Goal: Task Accomplishment & Management: Use online tool/utility

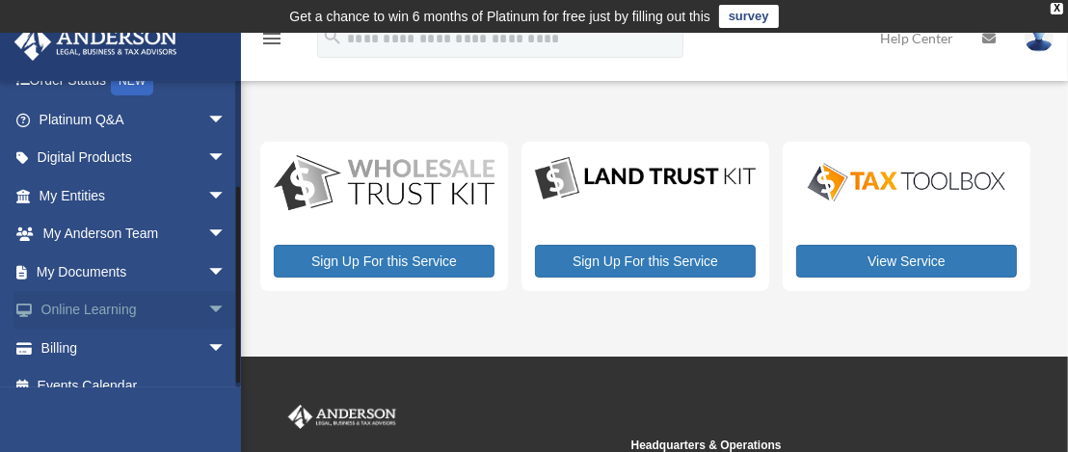
scroll to position [159, 0]
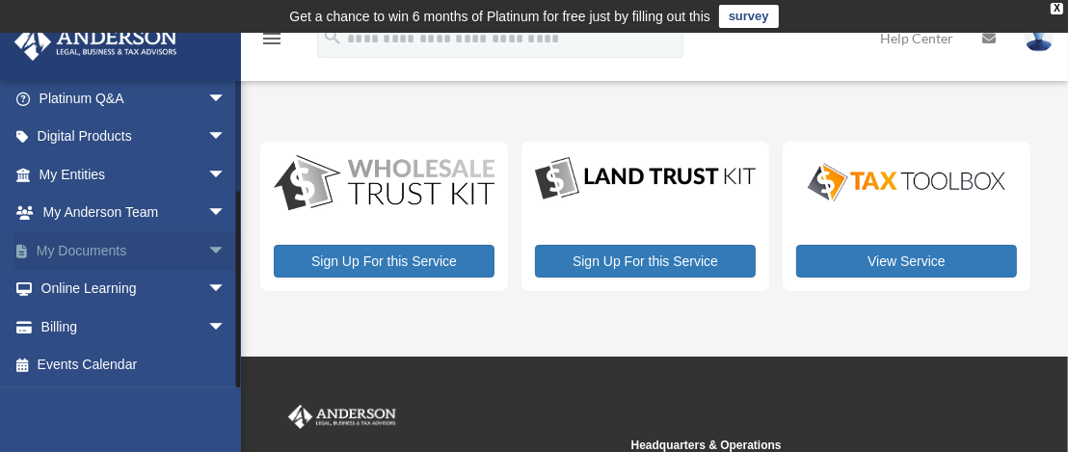
click at [207, 245] on span "arrow_drop_down" at bounding box center [226, 251] width 39 height 40
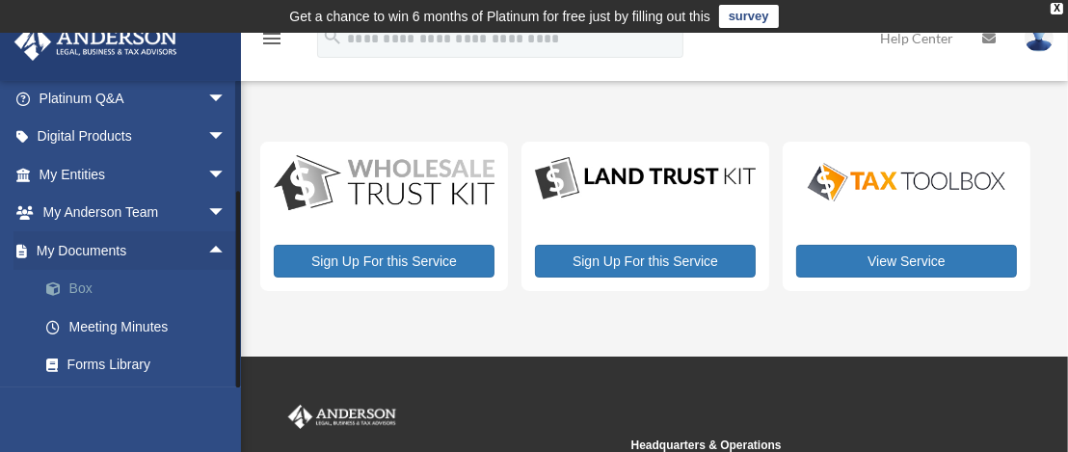
click at [83, 289] on link "Box" at bounding box center [141, 289] width 228 height 39
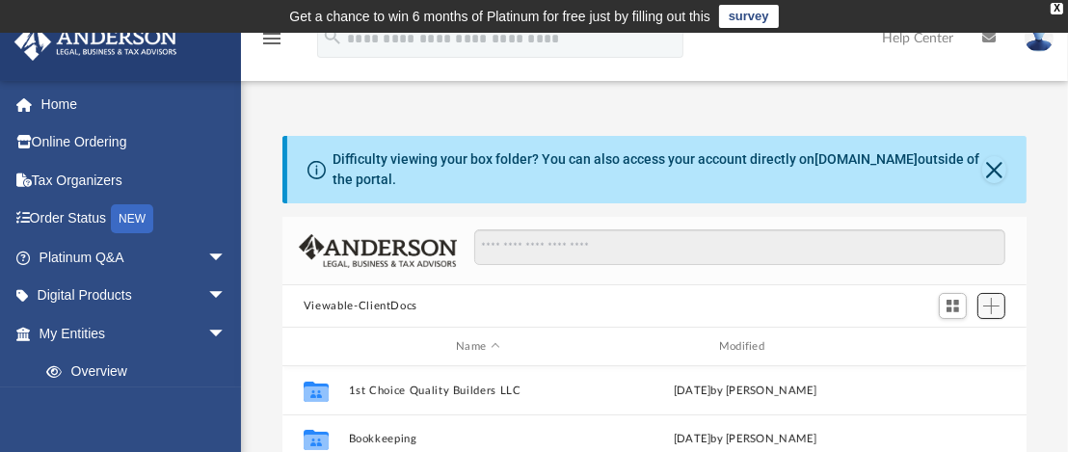
click at [993, 303] on span "Add" at bounding box center [991, 306] width 16 height 16
click at [948, 344] on li "Upload" at bounding box center [964, 344] width 62 height 20
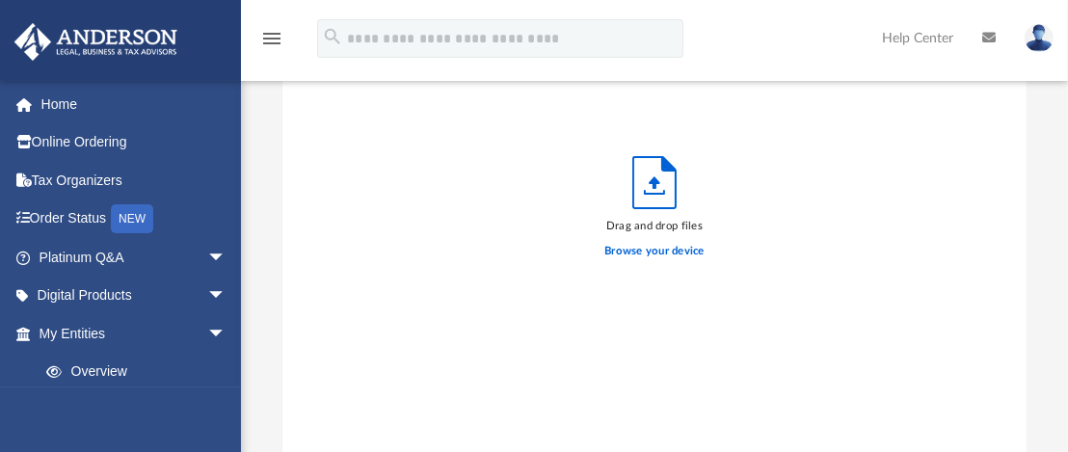
scroll to position [289, 0]
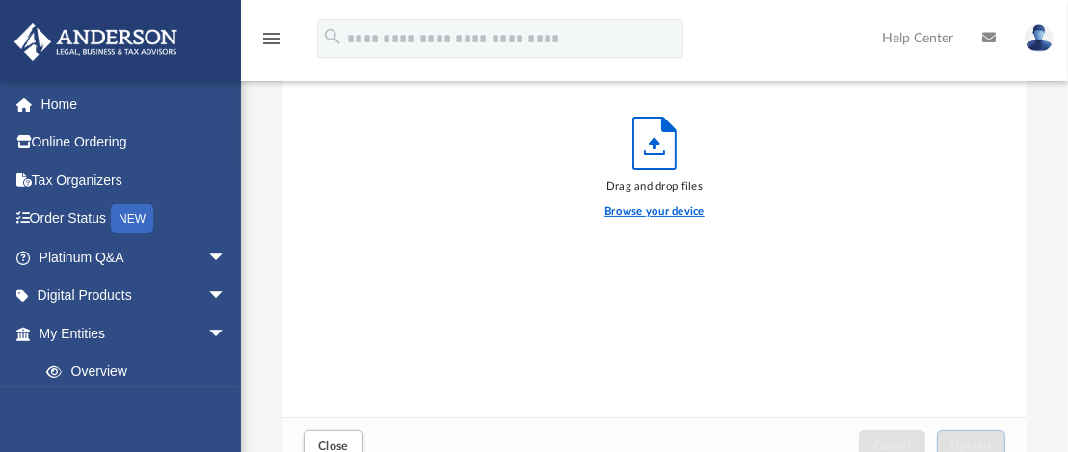
click at [646, 209] on label "Browse your device" at bounding box center [654, 211] width 100 height 17
click at [0, 0] on input "Browse your device" at bounding box center [0, 0] width 0 height 0
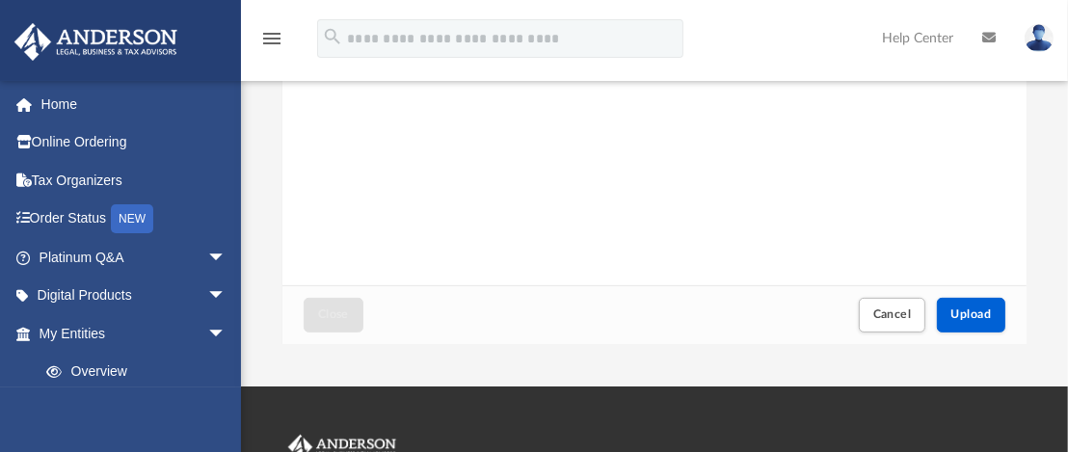
scroll to position [446, 0]
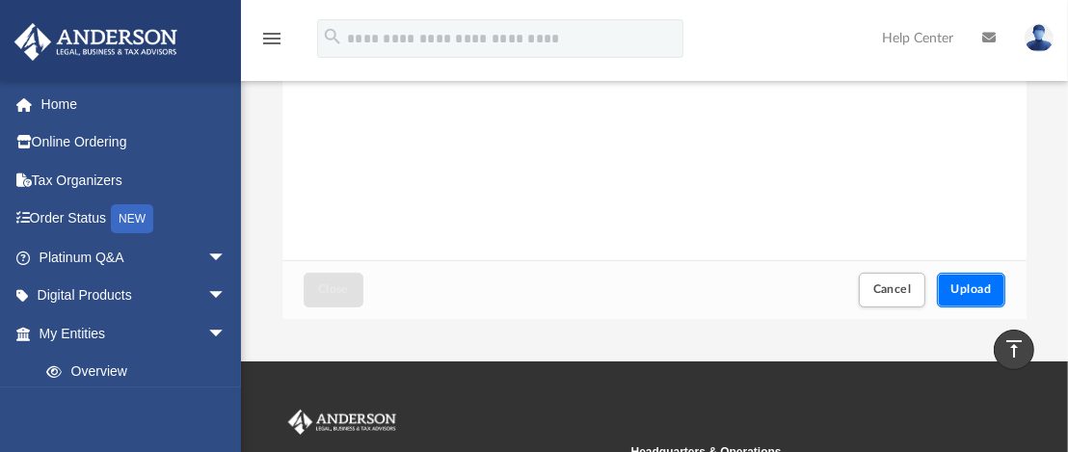
click at [964, 274] on button "Upload" at bounding box center [970, 290] width 69 height 34
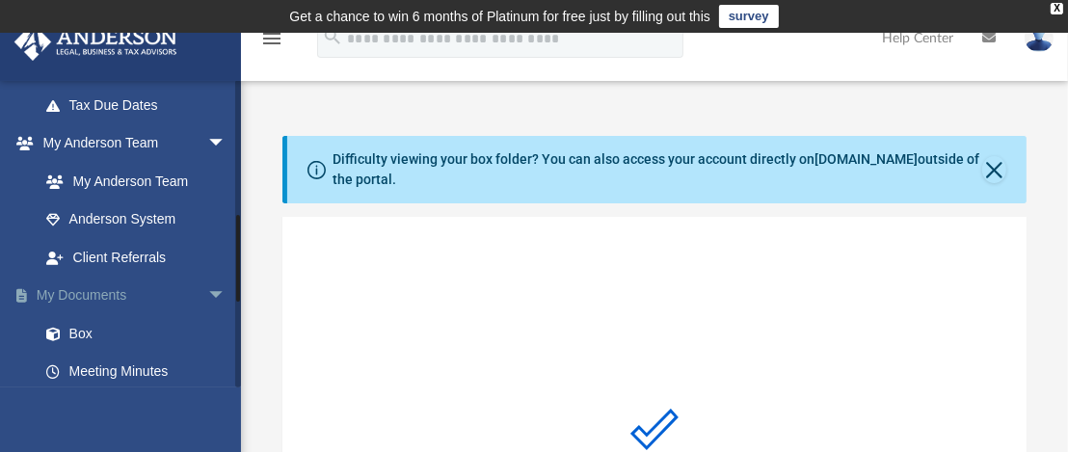
scroll to position [482, 0]
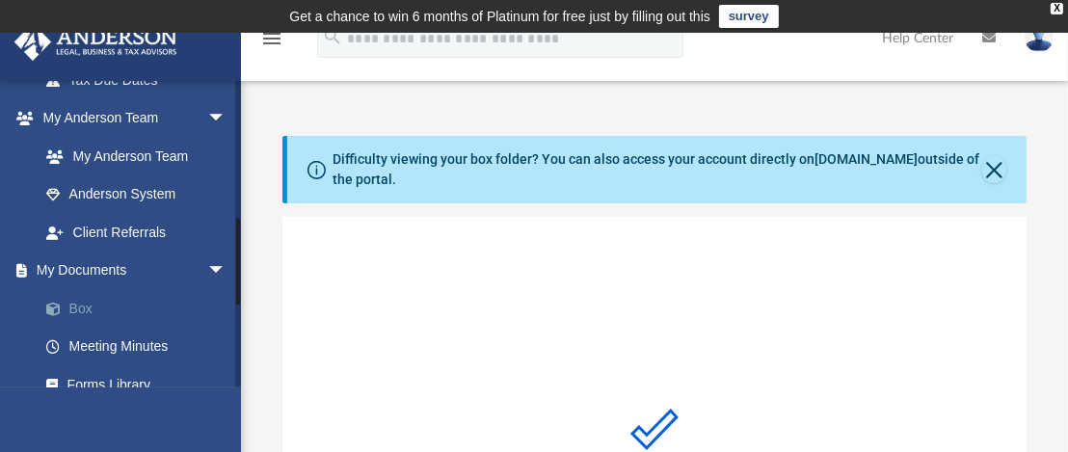
click at [82, 303] on link "Box" at bounding box center [141, 308] width 228 height 39
click at [92, 306] on link "Box" at bounding box center [141, 308] width 228 height 39
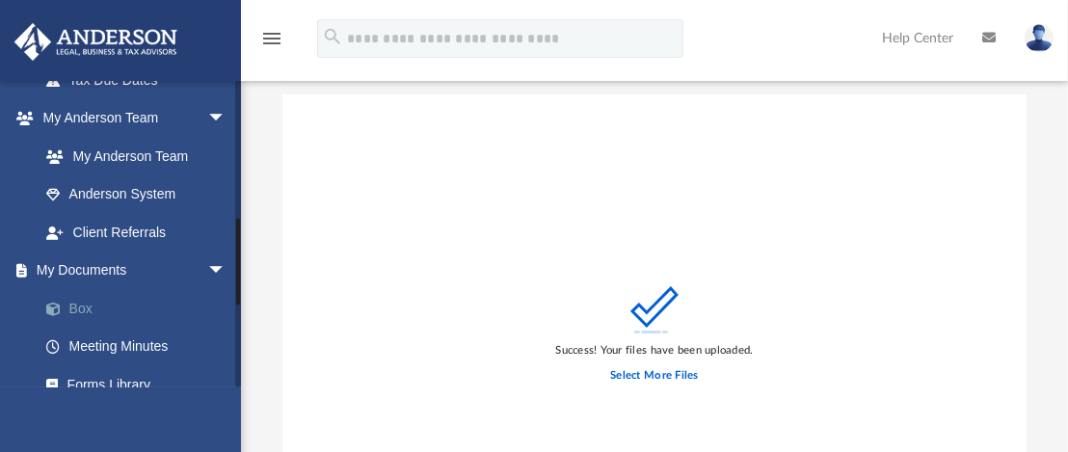
click at [74, 302] on link "Box" at bounding box center [141, 308] width 228 height 39
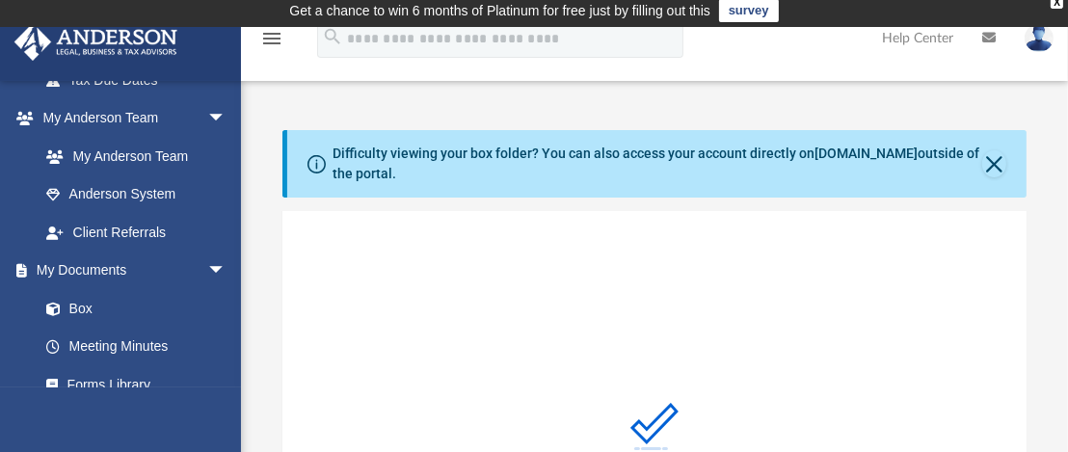
scroll to position [0, 0]
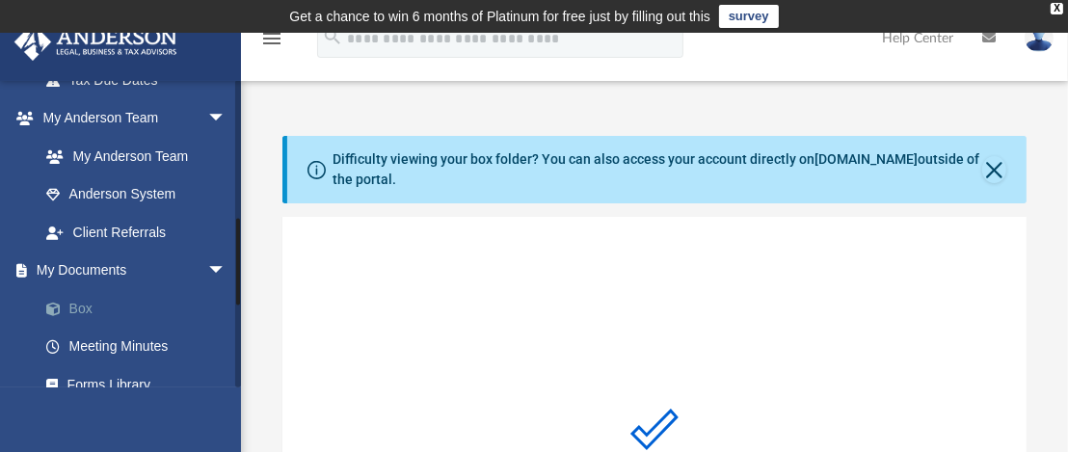
click at [74, 306] on link "Box" at bounding box center [141, 308] width 228 height 39
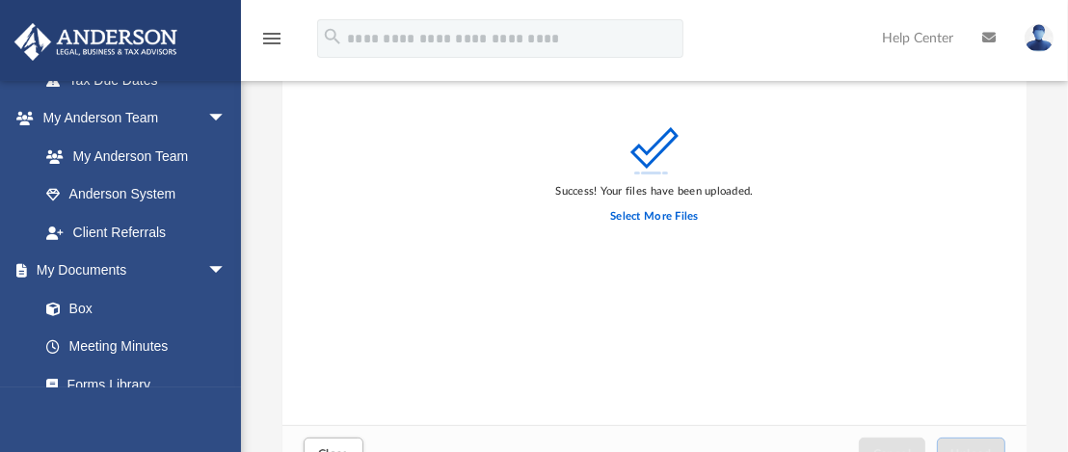
scroll to position [385, 0]
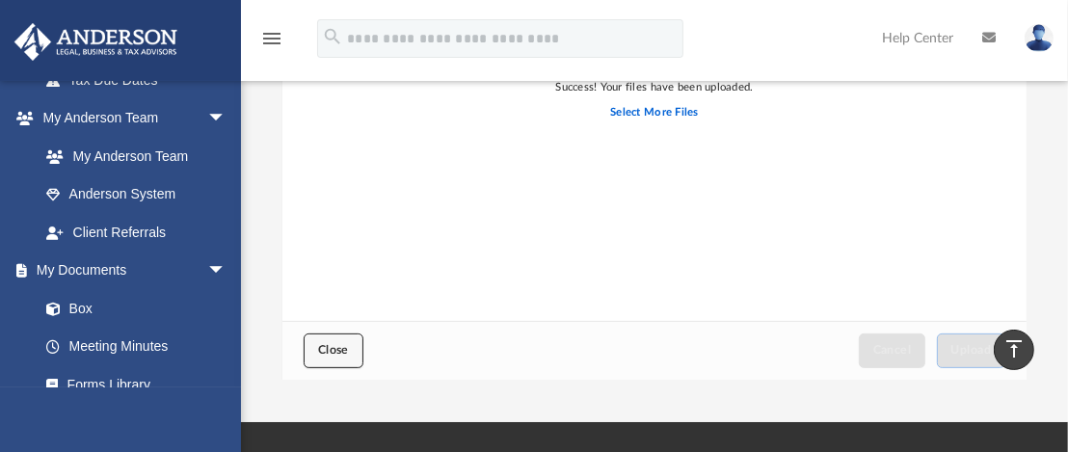
click at [319, 349] on span "Close" at bounding box center [333, 350] width 31 height 12
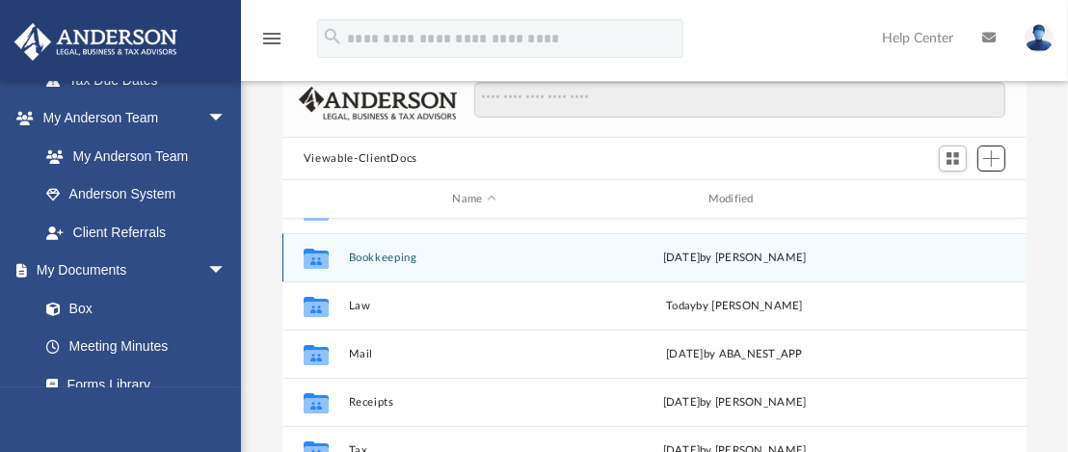
scroll to position [175, 0]
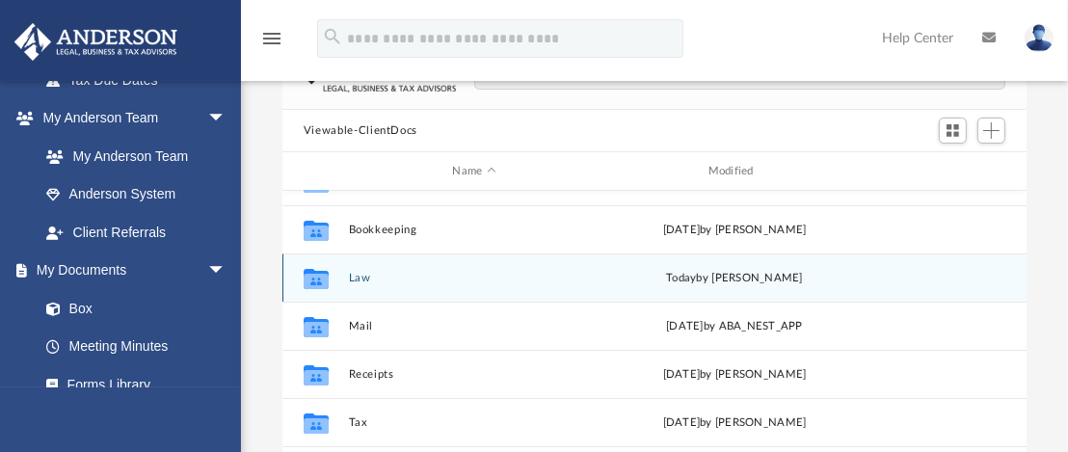
click at [363, 277] on button "Law" at bounding box center [473, 278] width 251 height 13
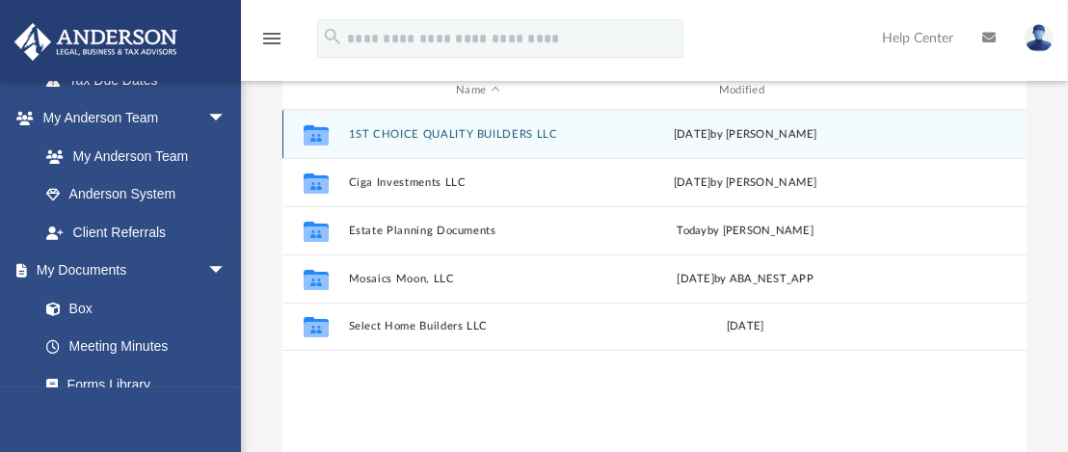
scroll to position [272, 0]
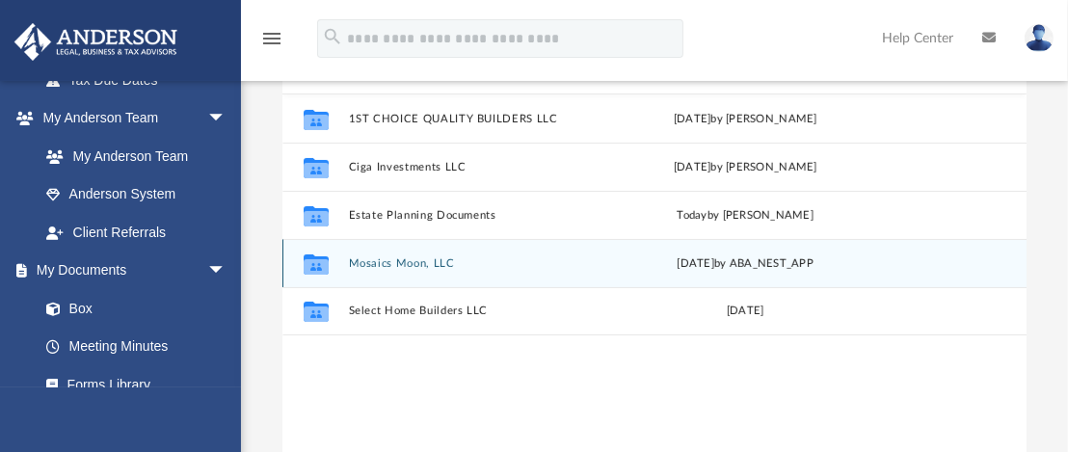
click at [399, 262] on button "Mosaics Moon, LLC" at bounding box center [477, 263] width 259 height 13
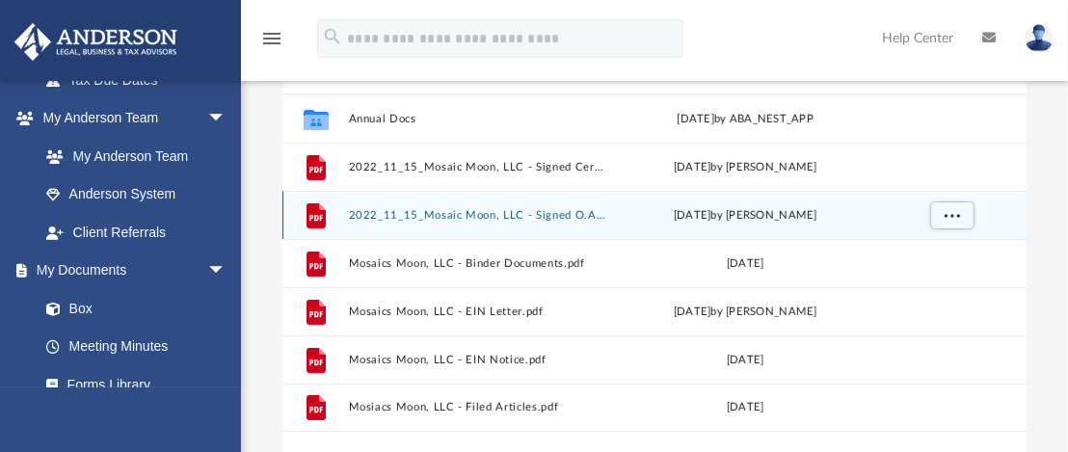
click at [468, 213] on button "2022_11_15_Mosaic Moon, LLC - Signed O.A. & L.A..pdf" at bounding box center [477, 215] width 259 height 13
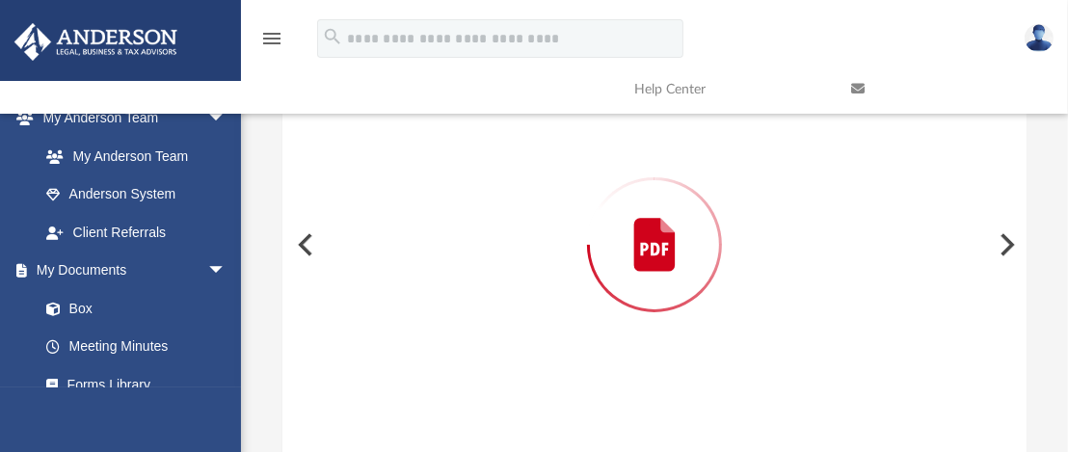
click at [468, 213] on div "Preview" at bounding box center [654, 244] width 744 height 497
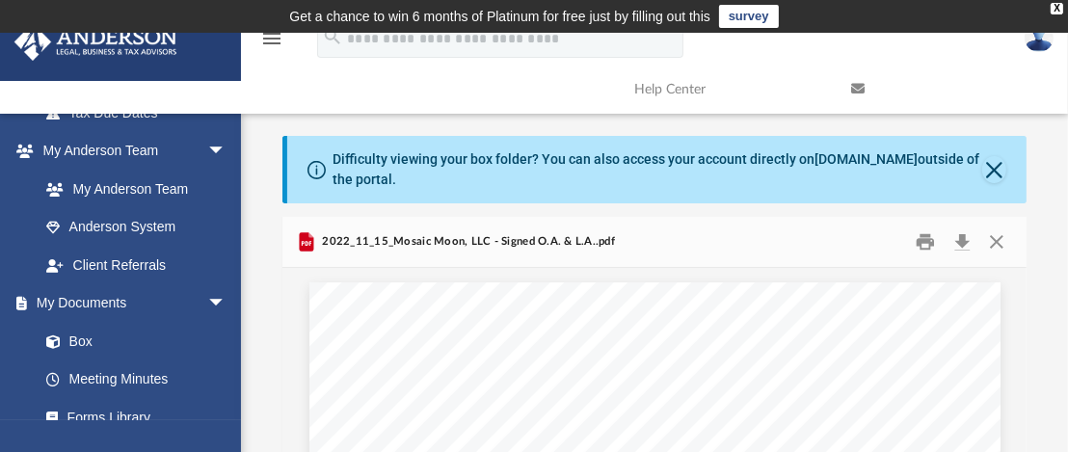
scroll to position [96, 0]
click at [994, 236] on button "Close" at bounding box center [996, 242] width 35 height 30
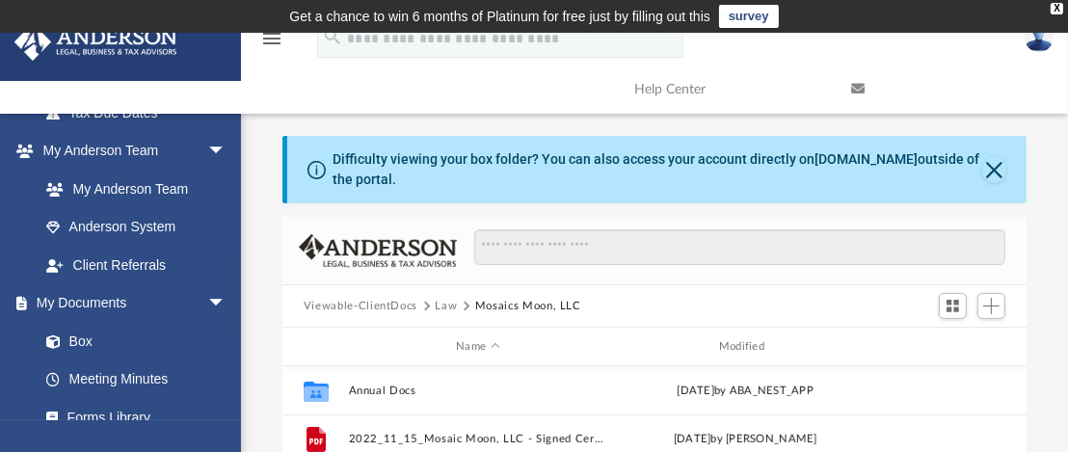
scroll to position [260, 0]
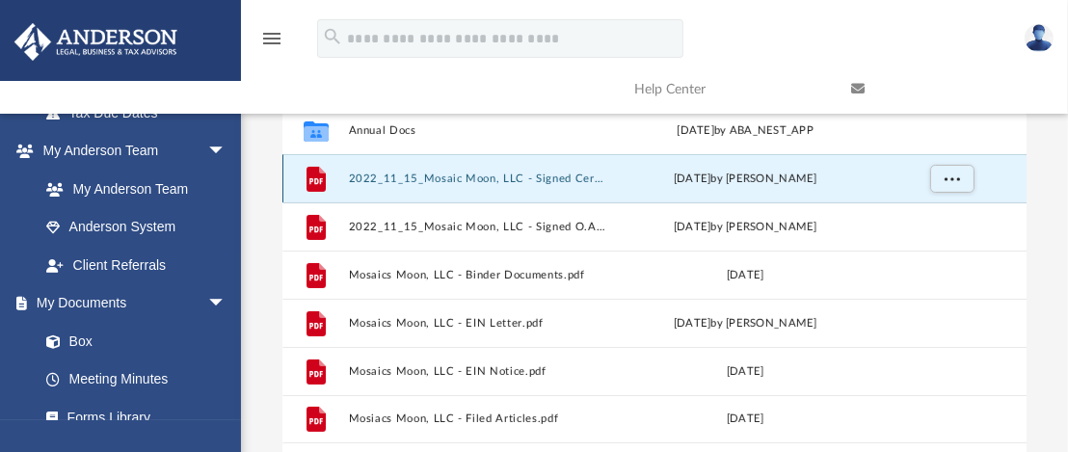
click at [450, 181] on button "2022_11_15_Mosaic Moon, LLC - Signed Cert.pdf" at bounding box center [477, 178] width 259 height 13
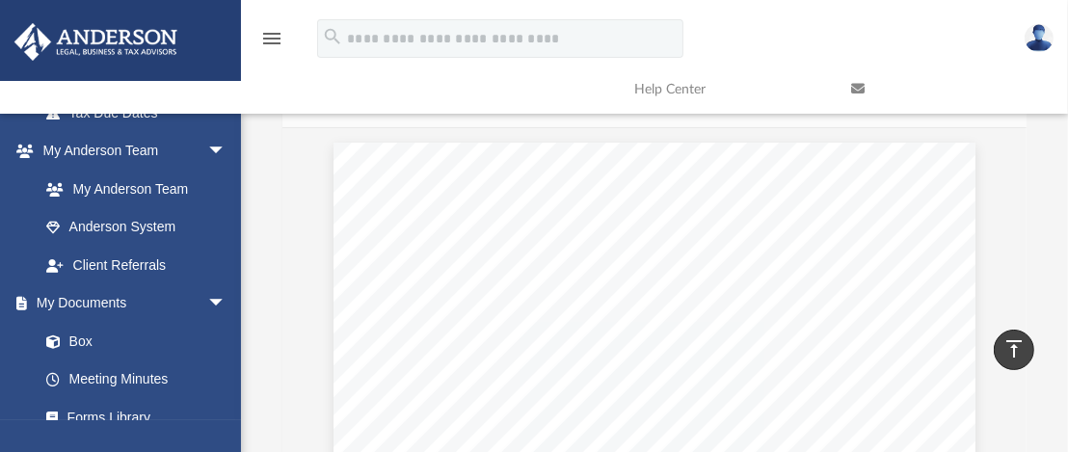
scroll to position [96, 0]
